Goal: Task Accomplishment & Management: Complete application form

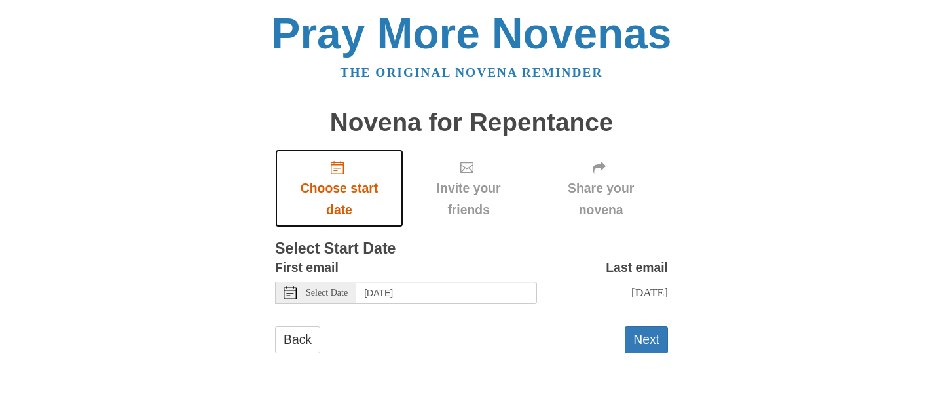
click at [338, 209] on span "Choose start date" at bounding box center [339, 198] width 102 height 43
click at [353, 298] on div "Select Date" at bounding box center [315, 293] width 81 height 22
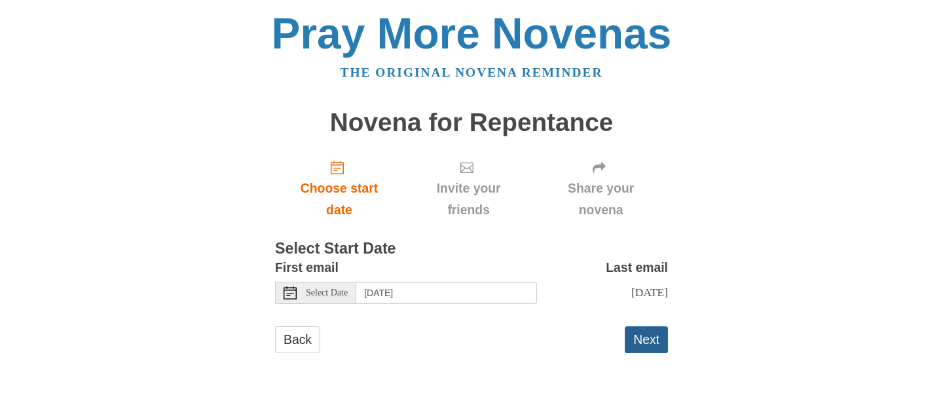
click at [643, 336] on button "Next" at bounding box center [646, 339] width 43 height 27
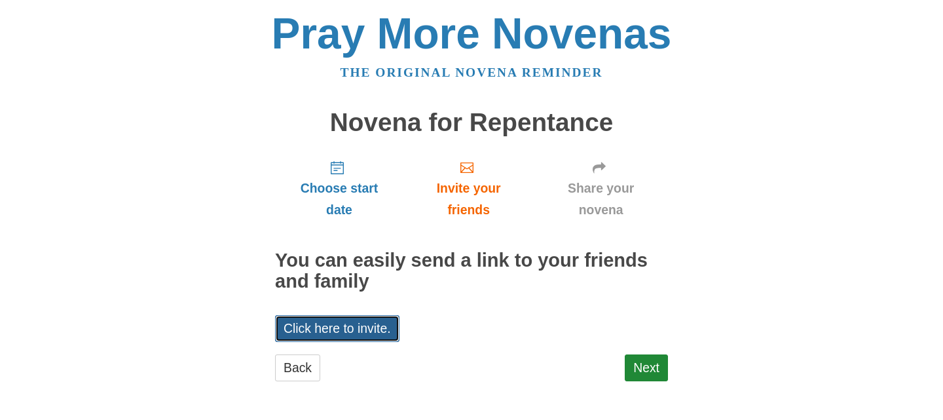
click at [354, 334] on link "Click here to invite." at bounding box center [337, 328] width 124 height 27
click at [532, 316] on div "Choose start date Invite your friends Share your novena You can easily send a l…" at bounding box center [471, 271] width 393 height 244
click at [639, 362] on link "Next" at bounding box center [646, 367] width 43 height 27
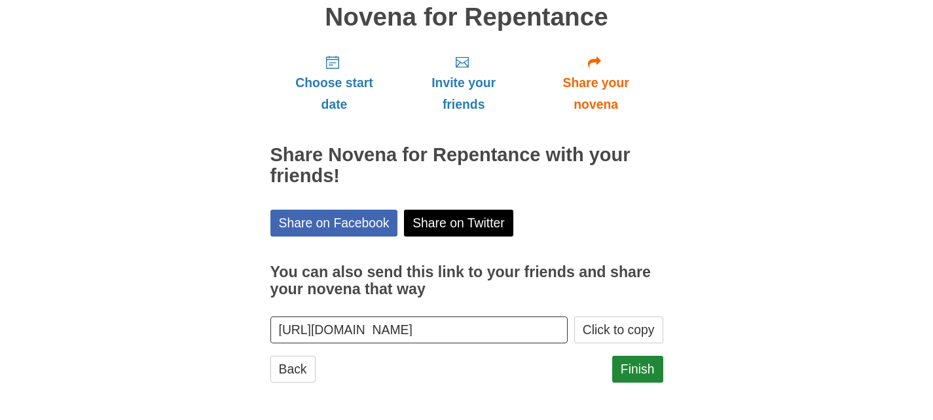
scroll to position [106, 0]
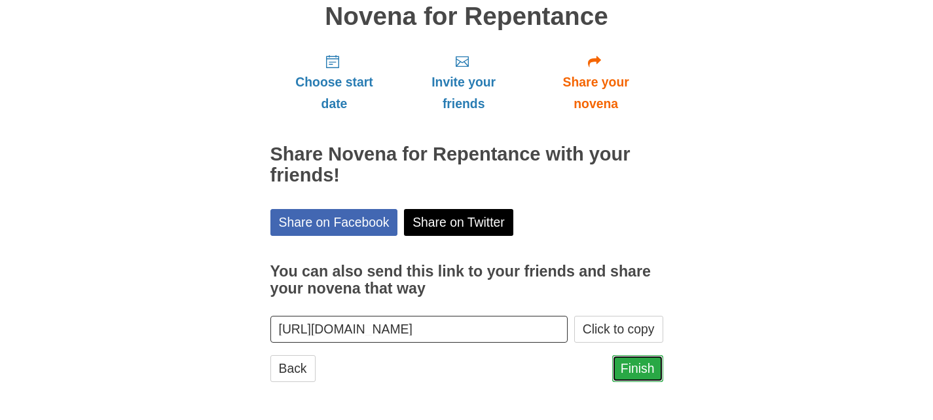
click at [638, 371] on link "Finish" at bounding box center [637, 368] width 51 height 27
